Goal: Task Accomplishment & Management: Manage account settings

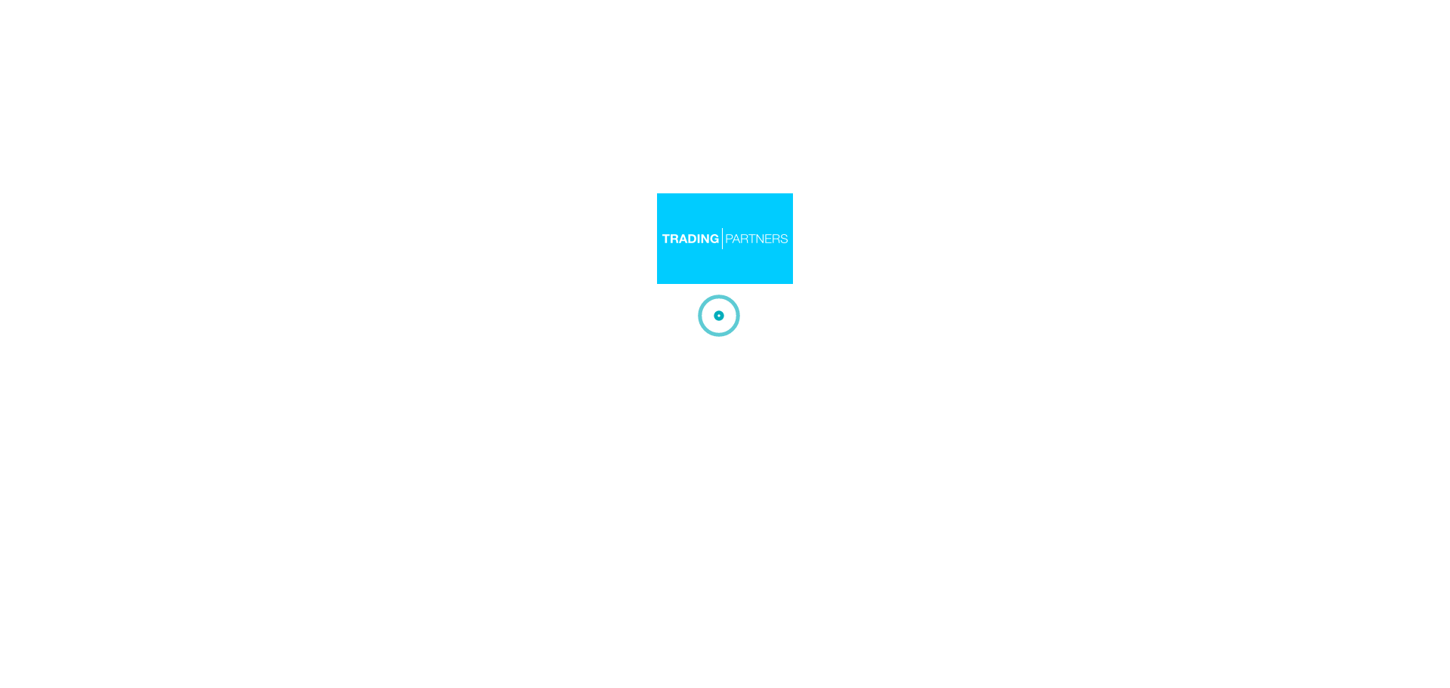
click at [795, 250] on div at bounding box center [725, 344] width 1450 height 688
click at [789, 223] on img at bounding box center [725, 238] width 136 height 91
click at [670, 406] on div at bounding box center [725, 344] width 1450 height 688
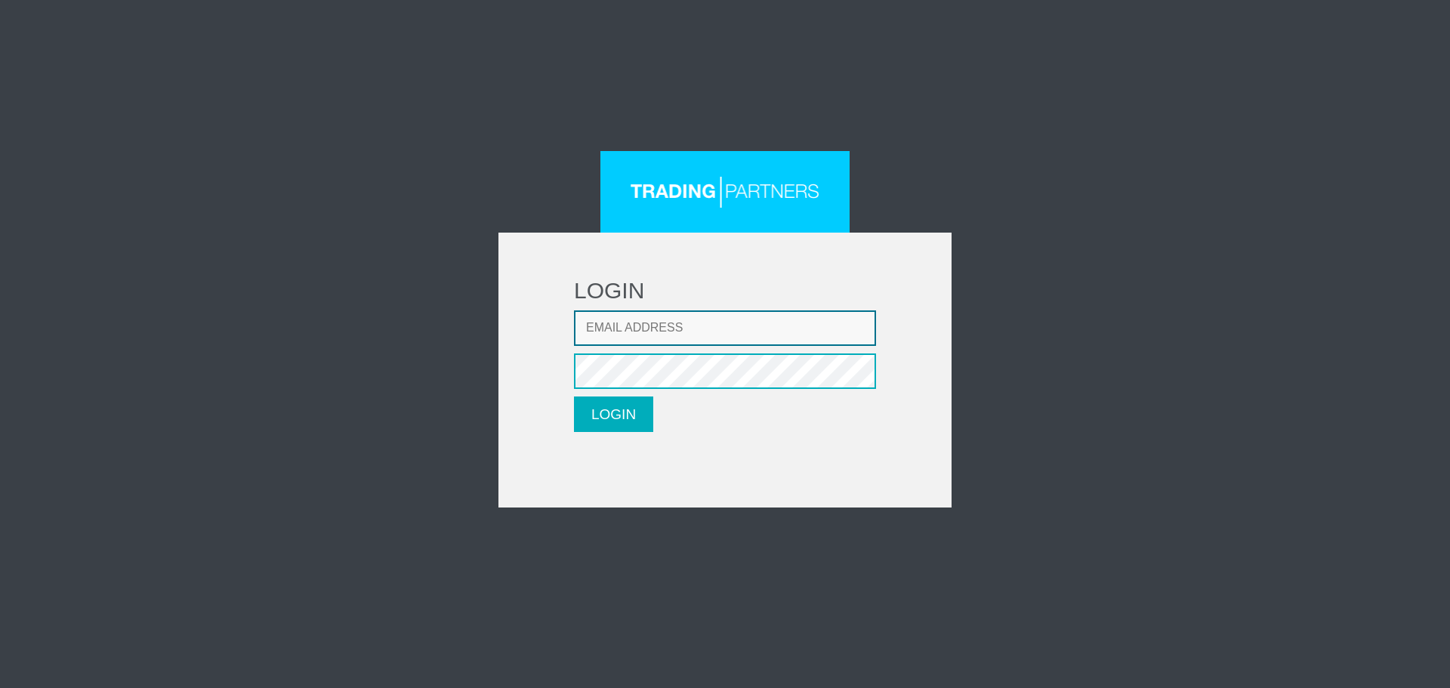
type input "[EMAIL_ADDRESS][DOMAIN_NAME]"
click at [597, 400] on button "LOGIN" at bounding box center [613, 414] width 79 height 35
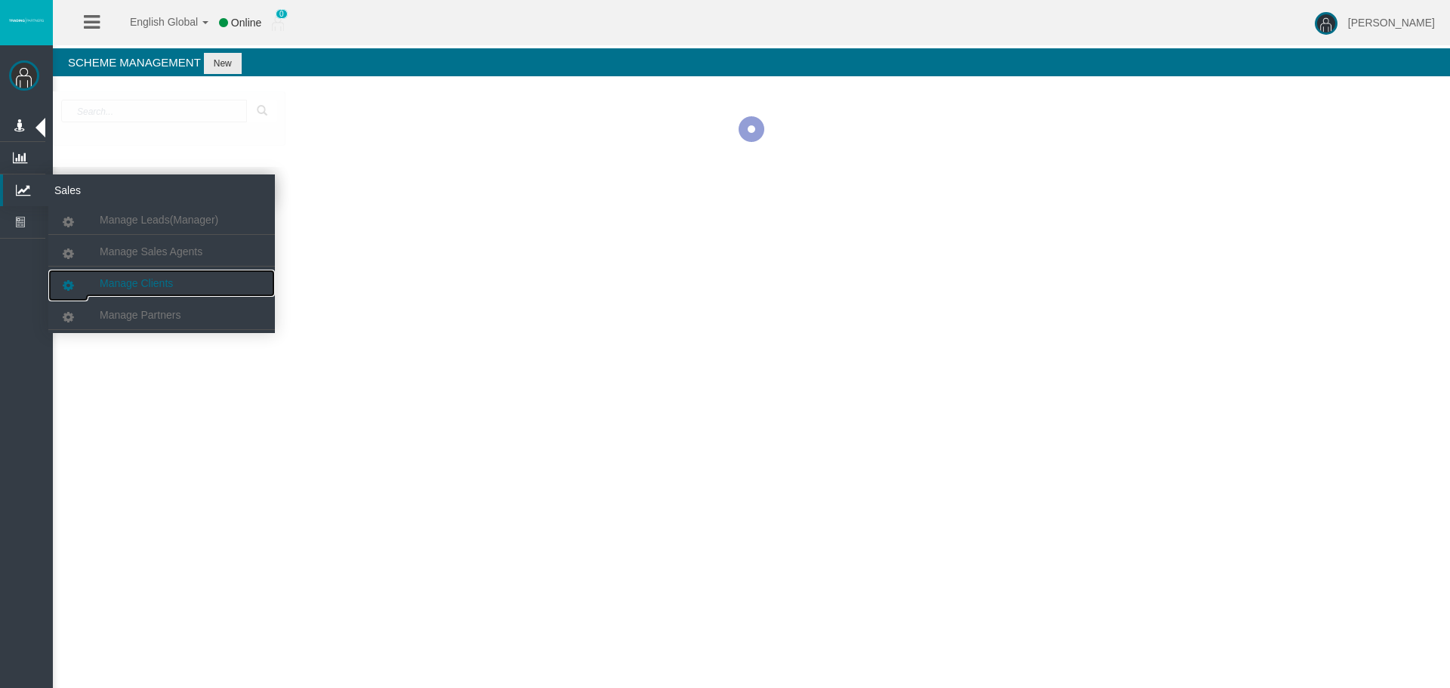
click at [140, 287] on span "Manage Clients" at bounding box center [136, 283] width 73 height 12
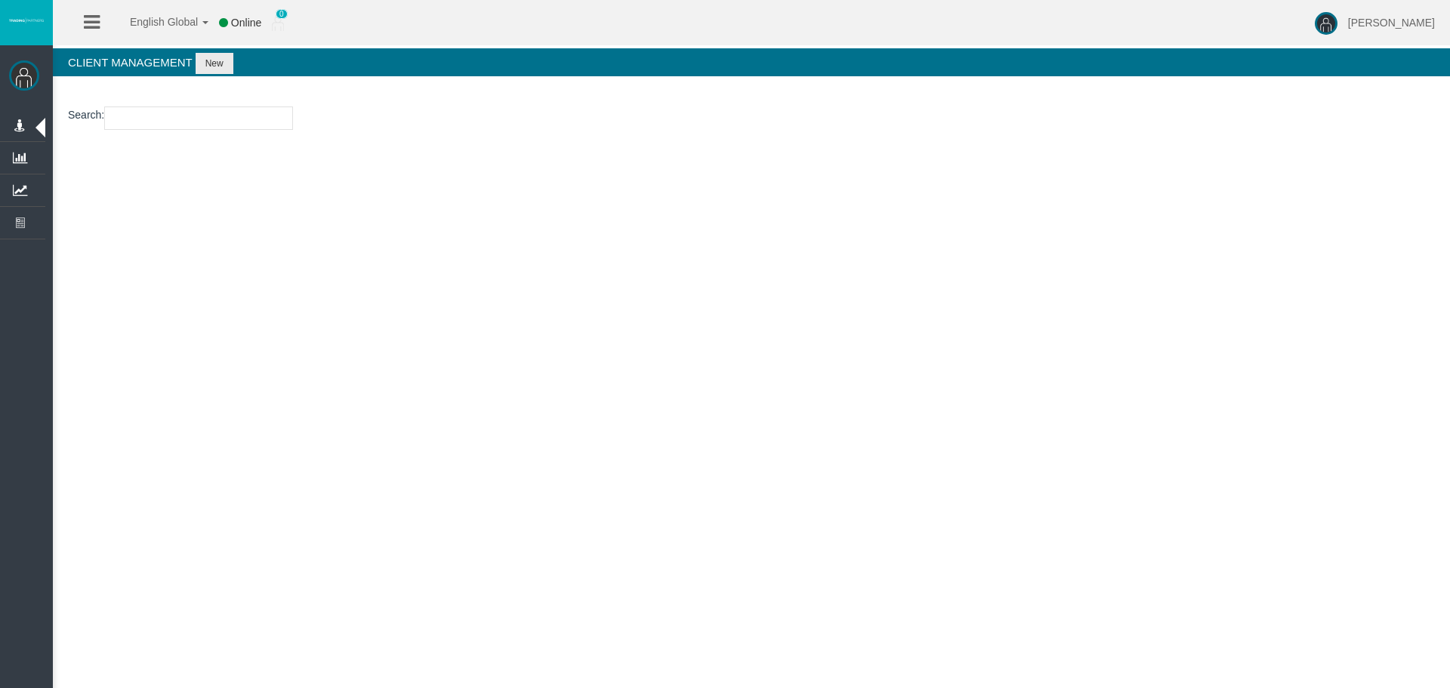
click at [224, 119] on input "number" at bounding box center [198, 117] width 189 height 23
paste input "193117123"
click at [181, 121] on input "193117123" at bounding box center [198, 117] width 189 height 23
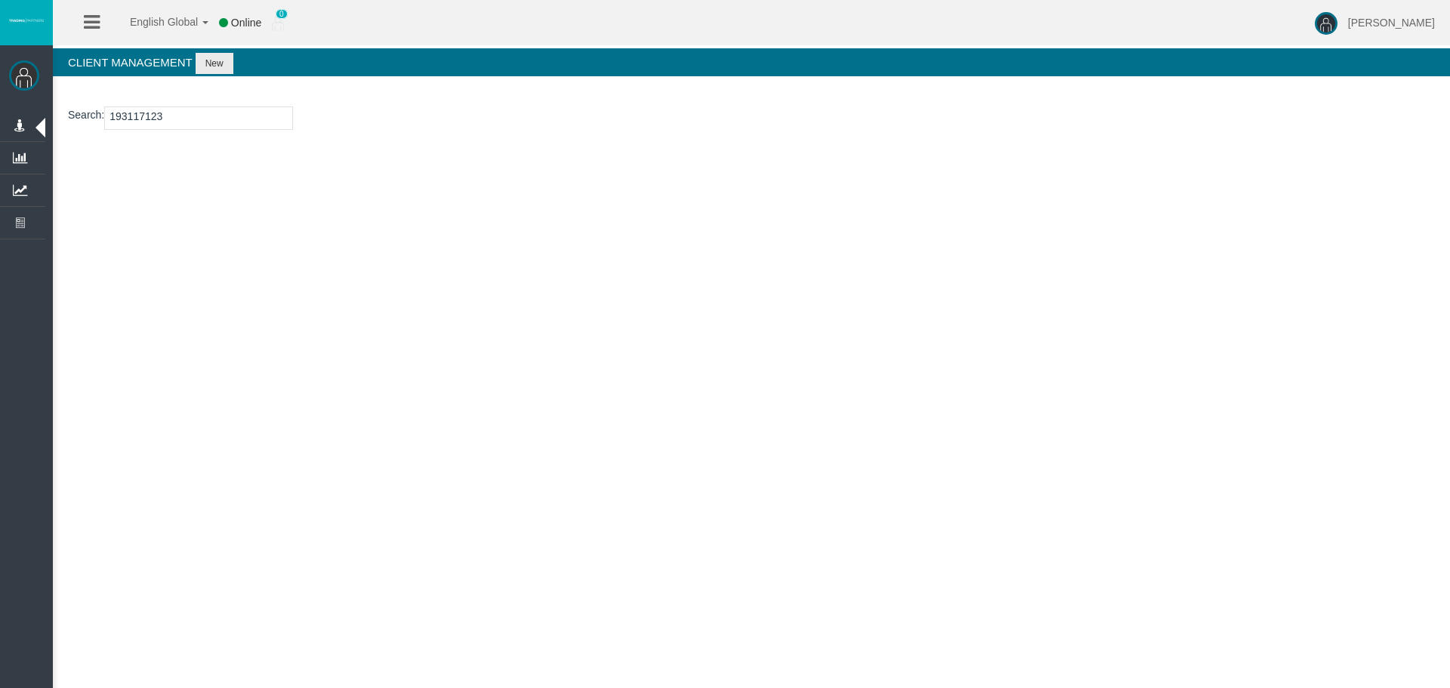
paste input "29006009"
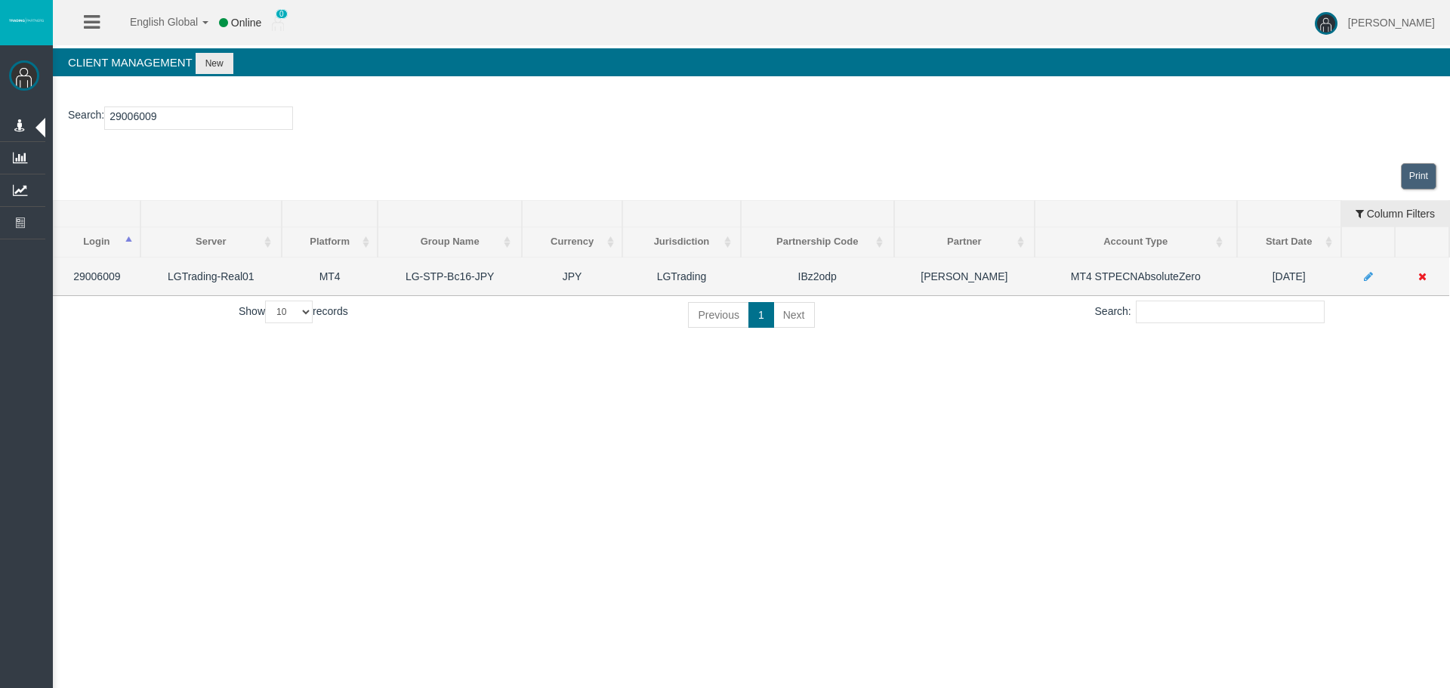
type input "29006009"
click at [1426, 276] on icon at bounding box center [1422, 276] width 8 height 11
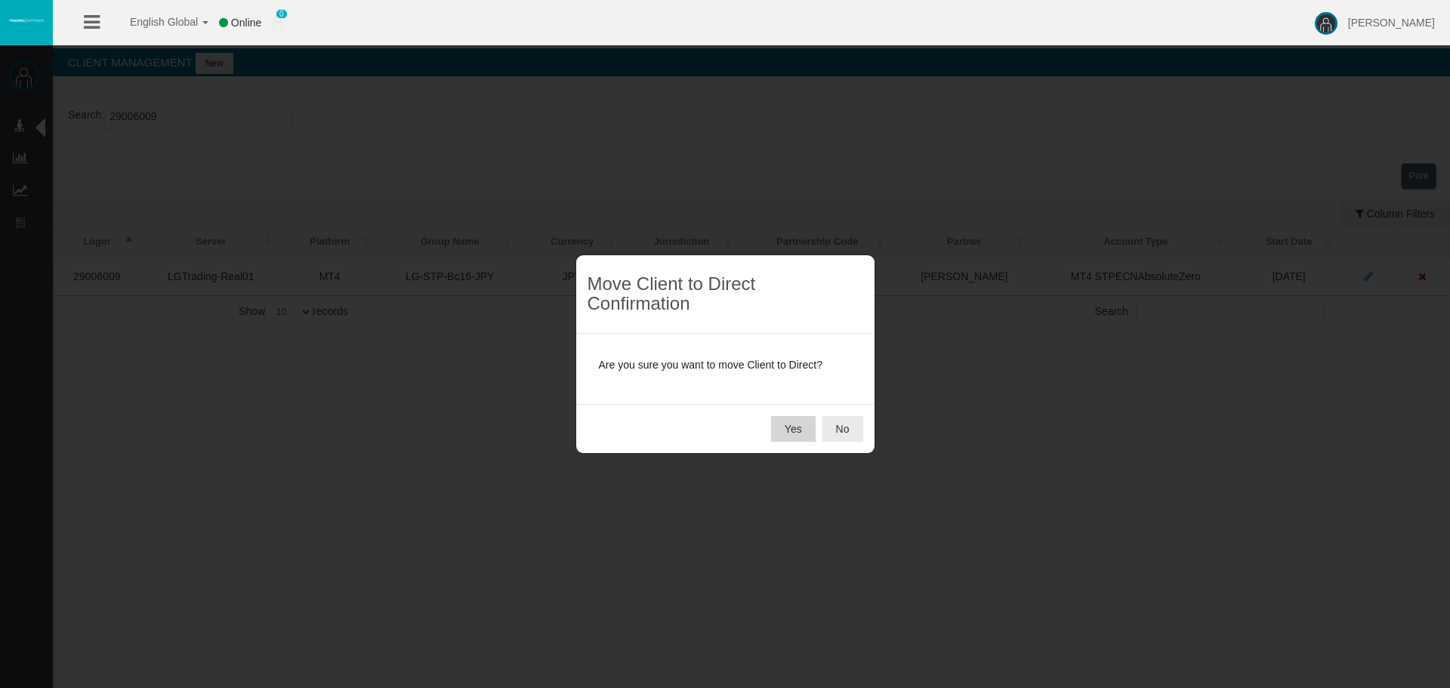
click at [795, 431] on button "Yes" at bounding box center [793, 429] width 45 height 26
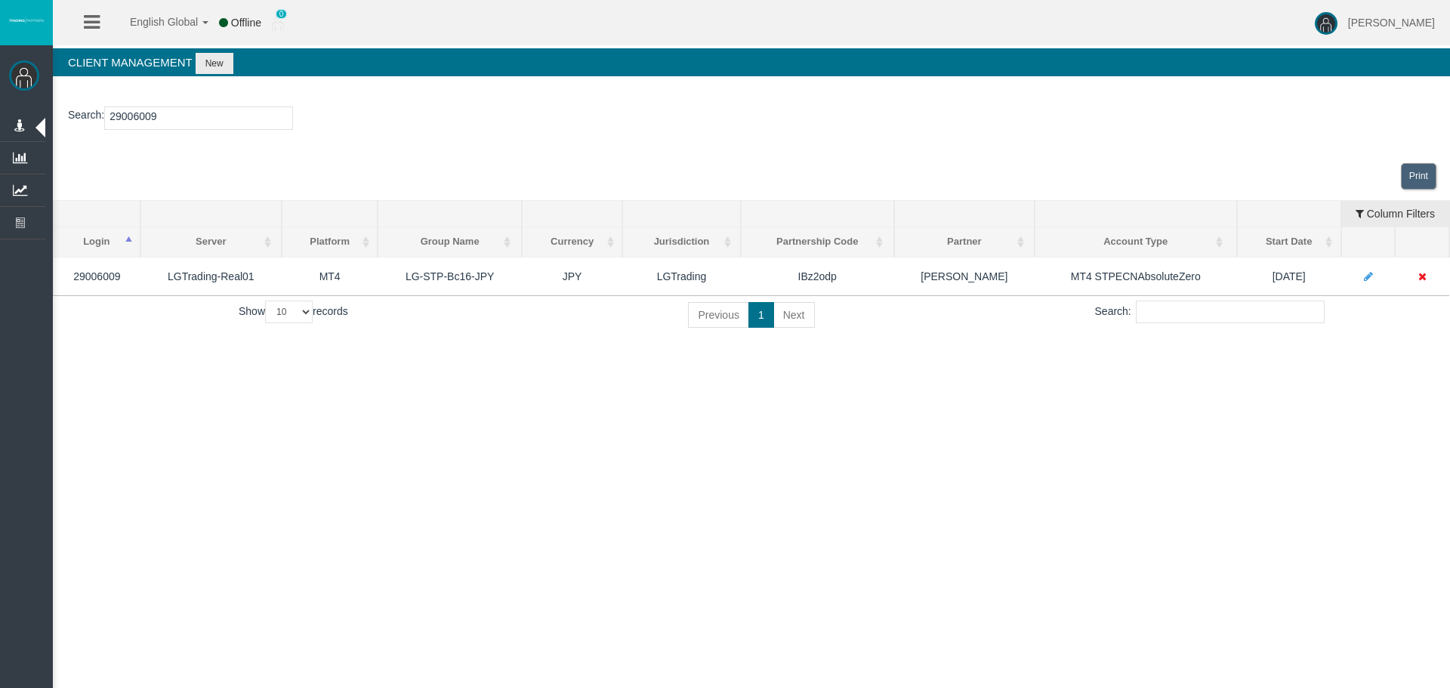
click at [476, 480] on div "English Global 简体中文 English Global 日本語 한국어 Offline 0 Loizos Matthaiou Help Log …" at bounding box center [725, 344] width 1450 height 688
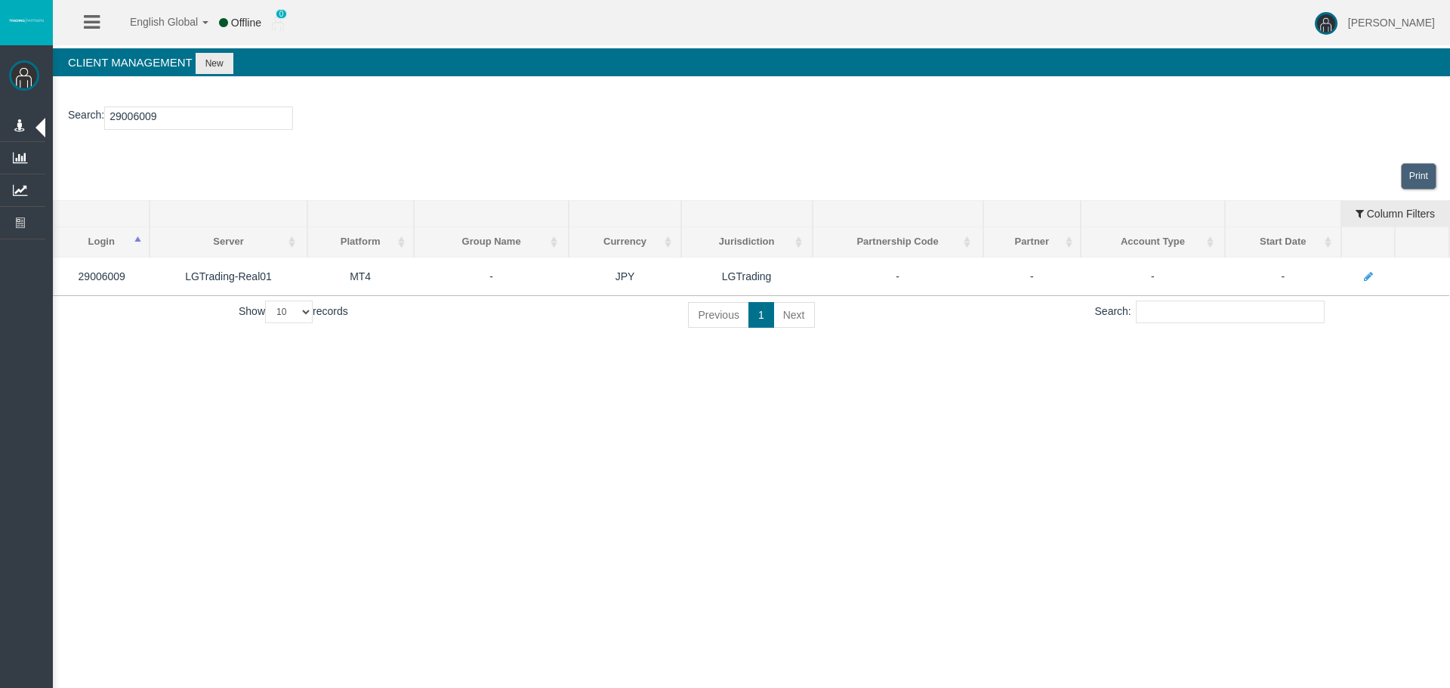
click at [930, 576] on div "English Global 简体中文 English Global 日本語 한국어 Offline 0 Loizos Matthaiou Help Log …" at bounding box center [725, 344] width 1450 height 688
